Goal: Find specific page/section: Find specific page/section

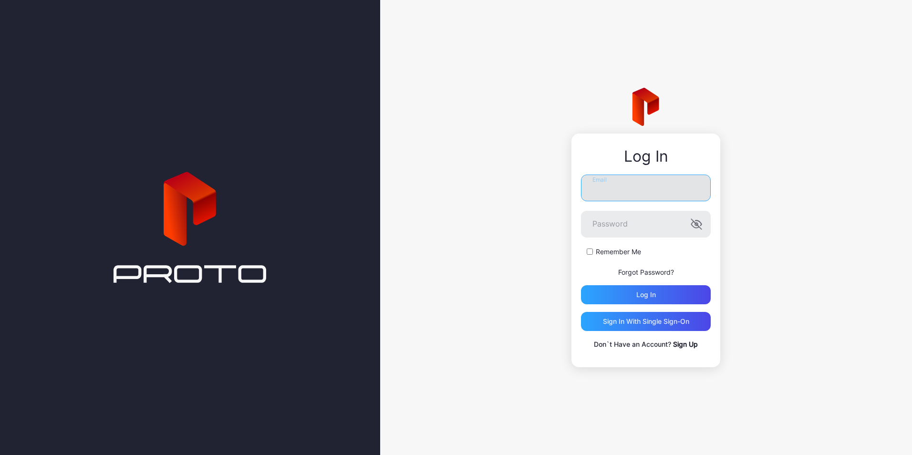
click at [606, 177] on input "Email" at bounding box center [646, 188] width 130 height 27
type input "**********"
click at [581, 285] on button "Log in" at bounding box center [646, 294] width 130 height 19
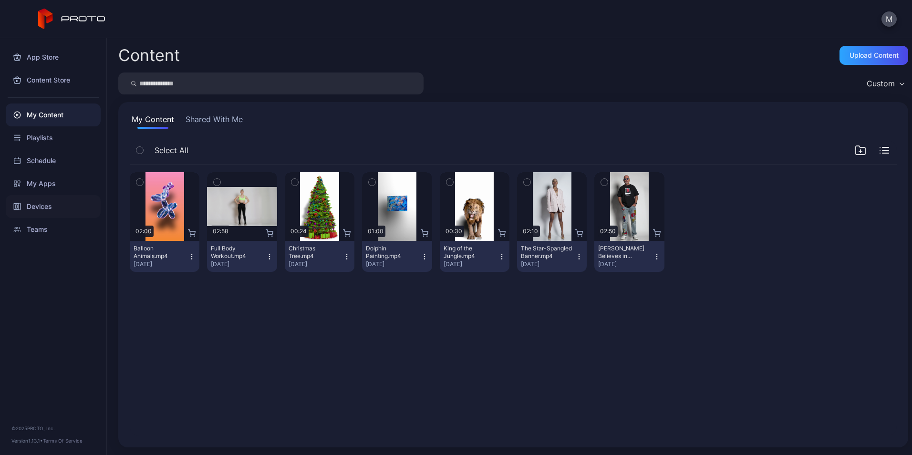
click at [50, 212] on div "Devices" at bounding box center [53, 206] width 95 height 23
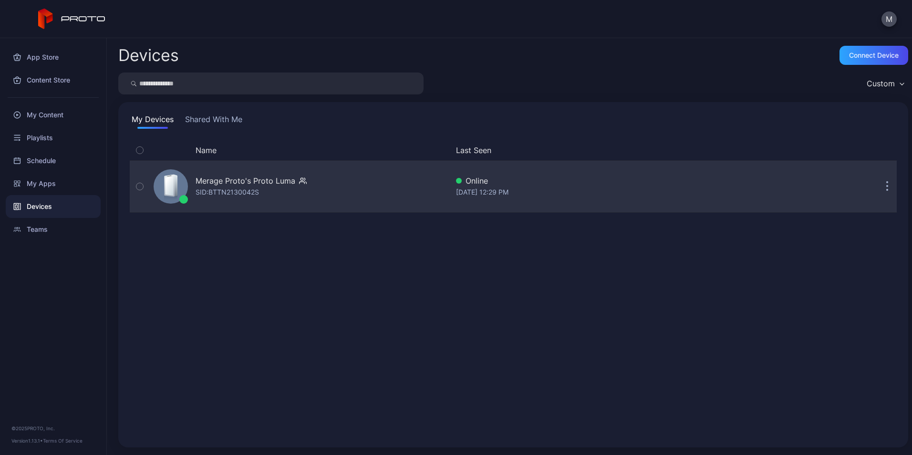
click at [886, 185] on icon "button" at bounding box center [887, 186] width 2 height 11
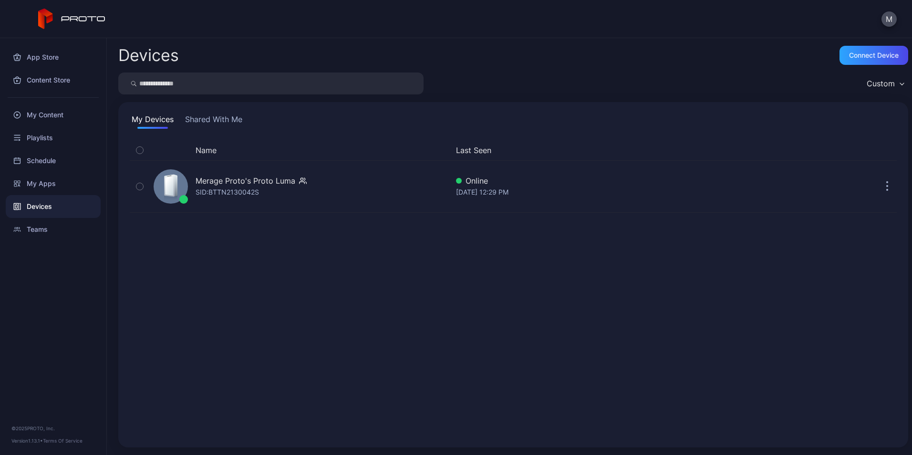
click at [636, 387] on div "Name Last Seen Merage Proto's Proto [PERSON_NAME]: BTTN2130042S Online [DATE] 1…" at bounding box center [513, 288] width 767 height 296
